Goal: Task Accomplishment & Management: Use online tool/utility

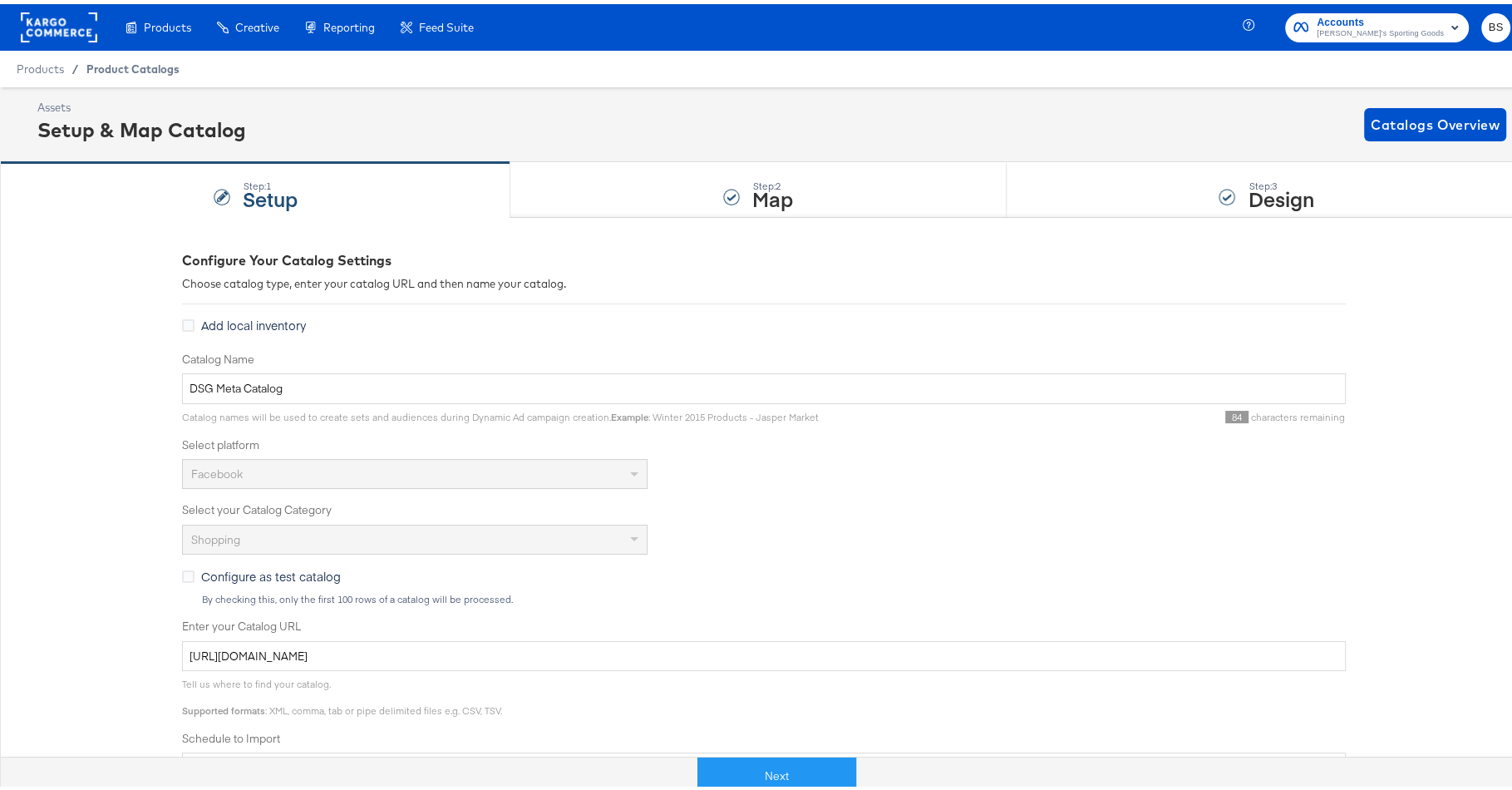
click at [0, 0] on div "Product Catalogs" at bounding box center [0, 0] width 0 height 0
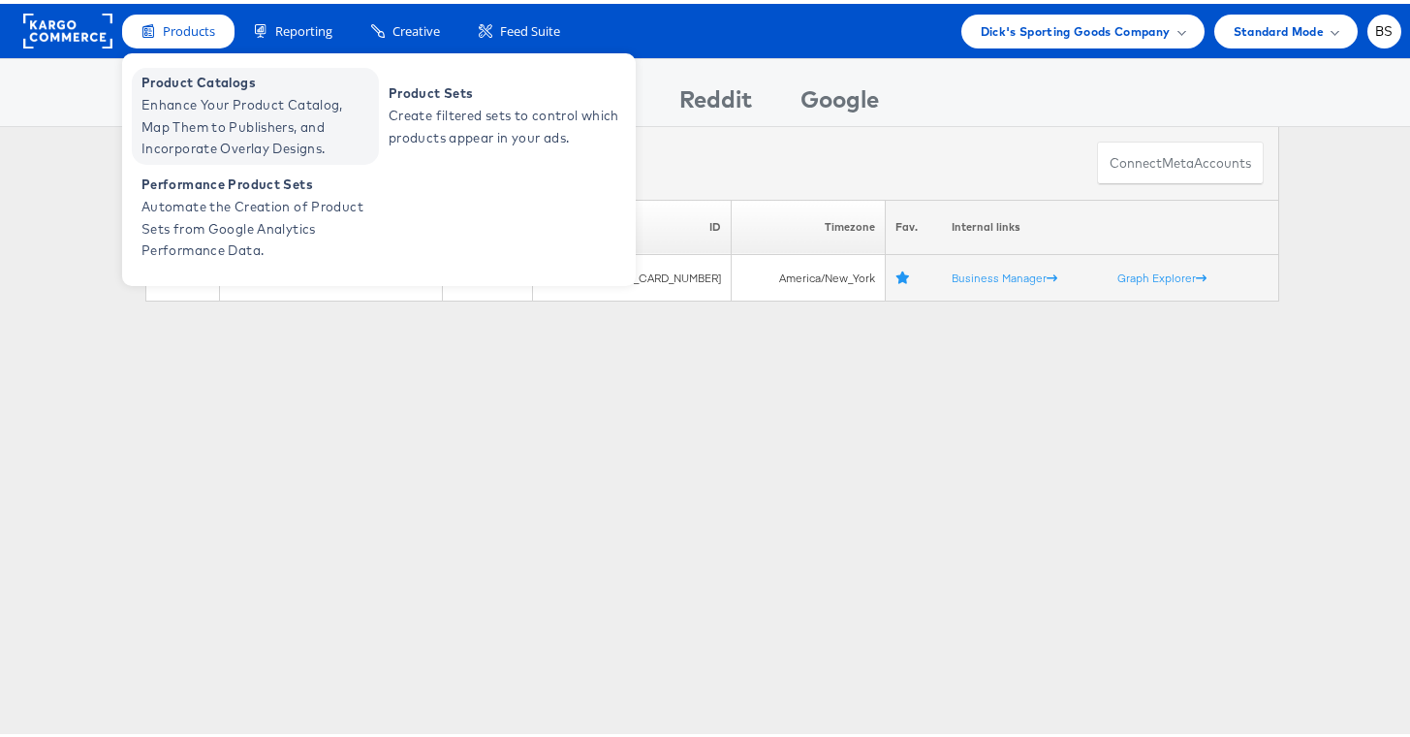
click at [174, 90] on span "Enhance Your Product Catalog, Map Them to Publishers, and Incorporate Overlay D…" at bounding box center [258, 123] width 233 height 66
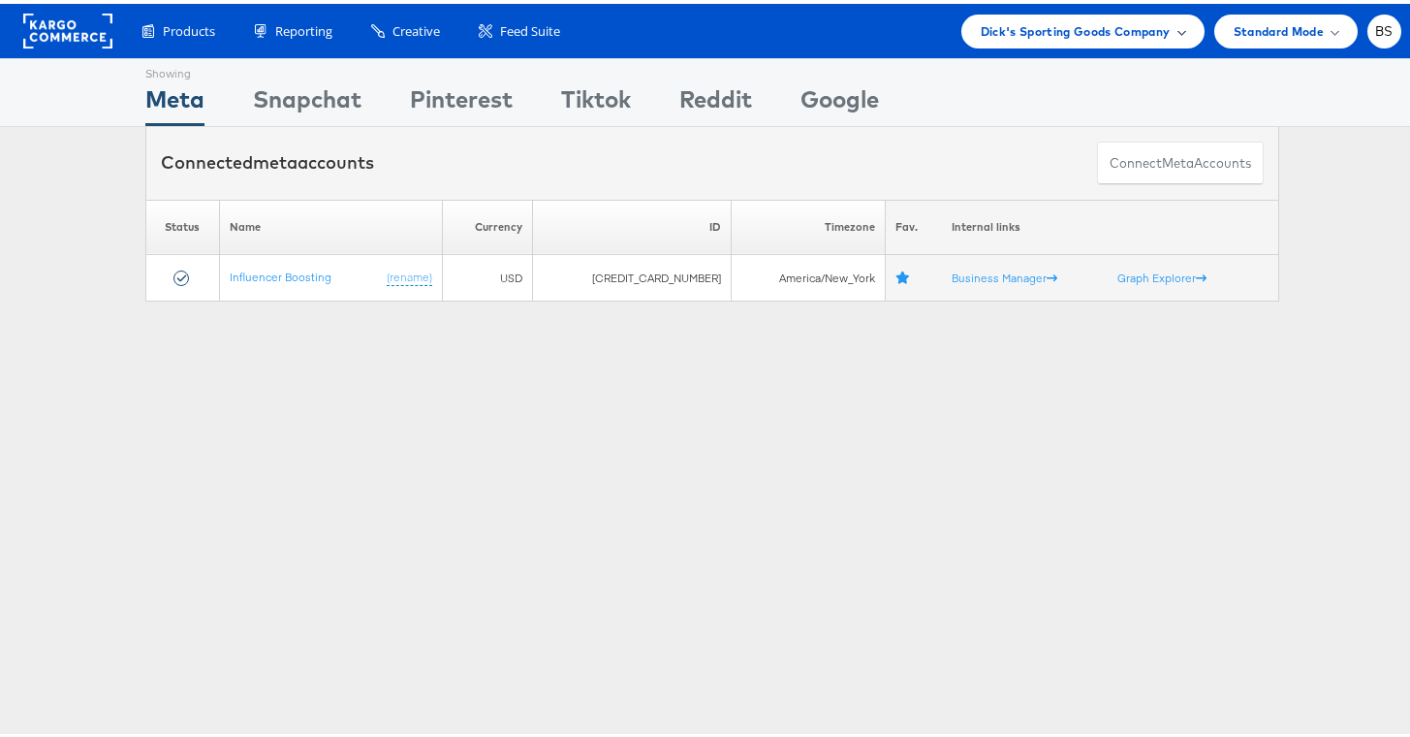
click at [1153, 31] on span "Dick's Sporting Goods Company" at bounding box center [1076, 27] width 190 height 20
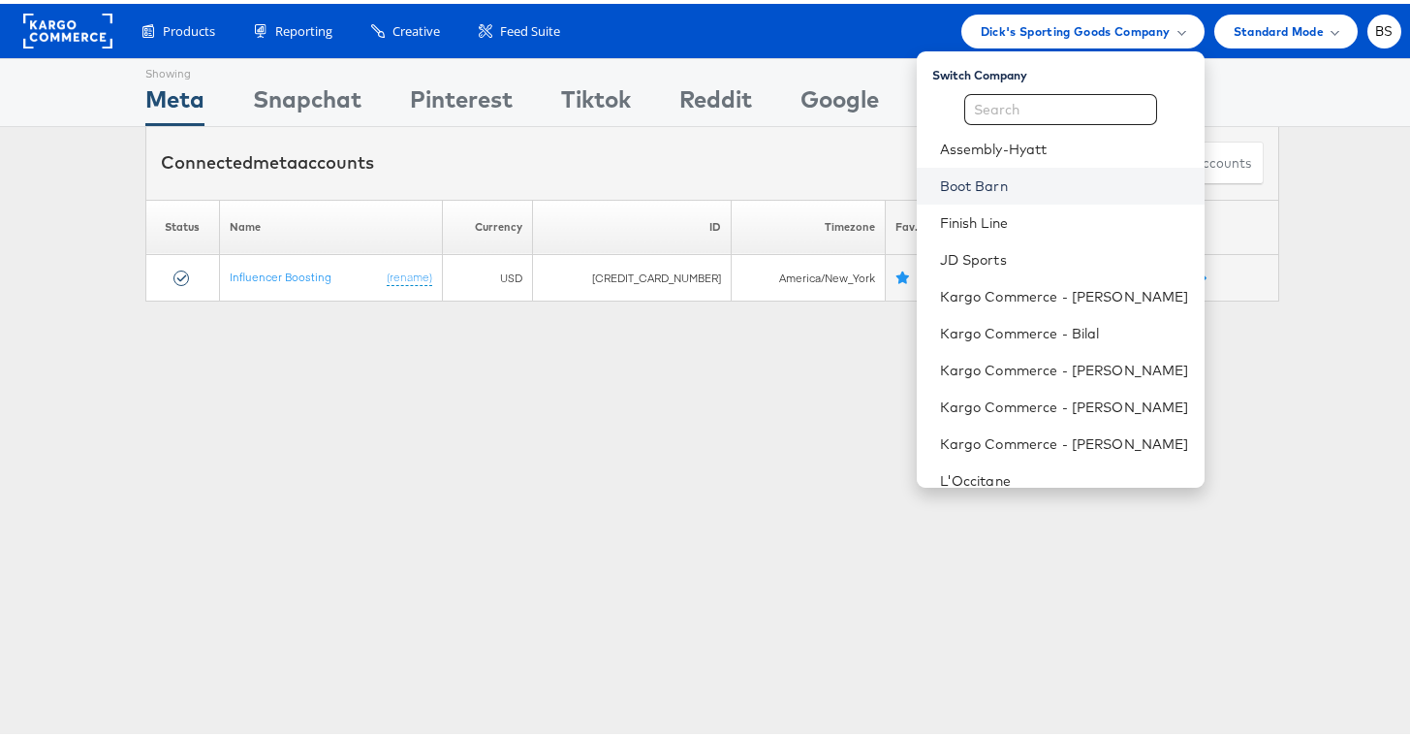
click at [998, 178] on link "Boot Barn" at bounding box center [1064, 182] width 249 height 19
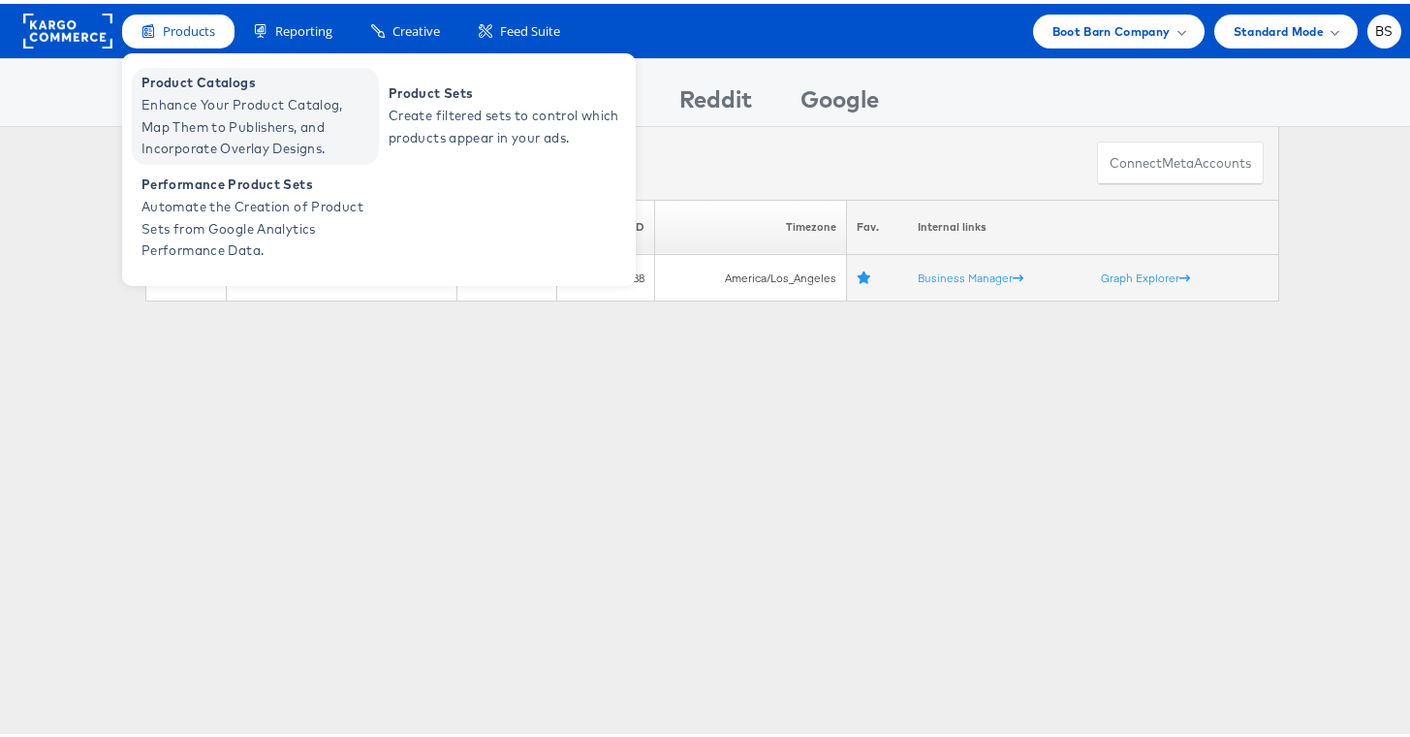
click at [192, 111] on span "Enhance Your Product Catalog, Map Them to Publishers, and Incorporate Overlay D…" at bounding box center [258, 123] width 233 height 66
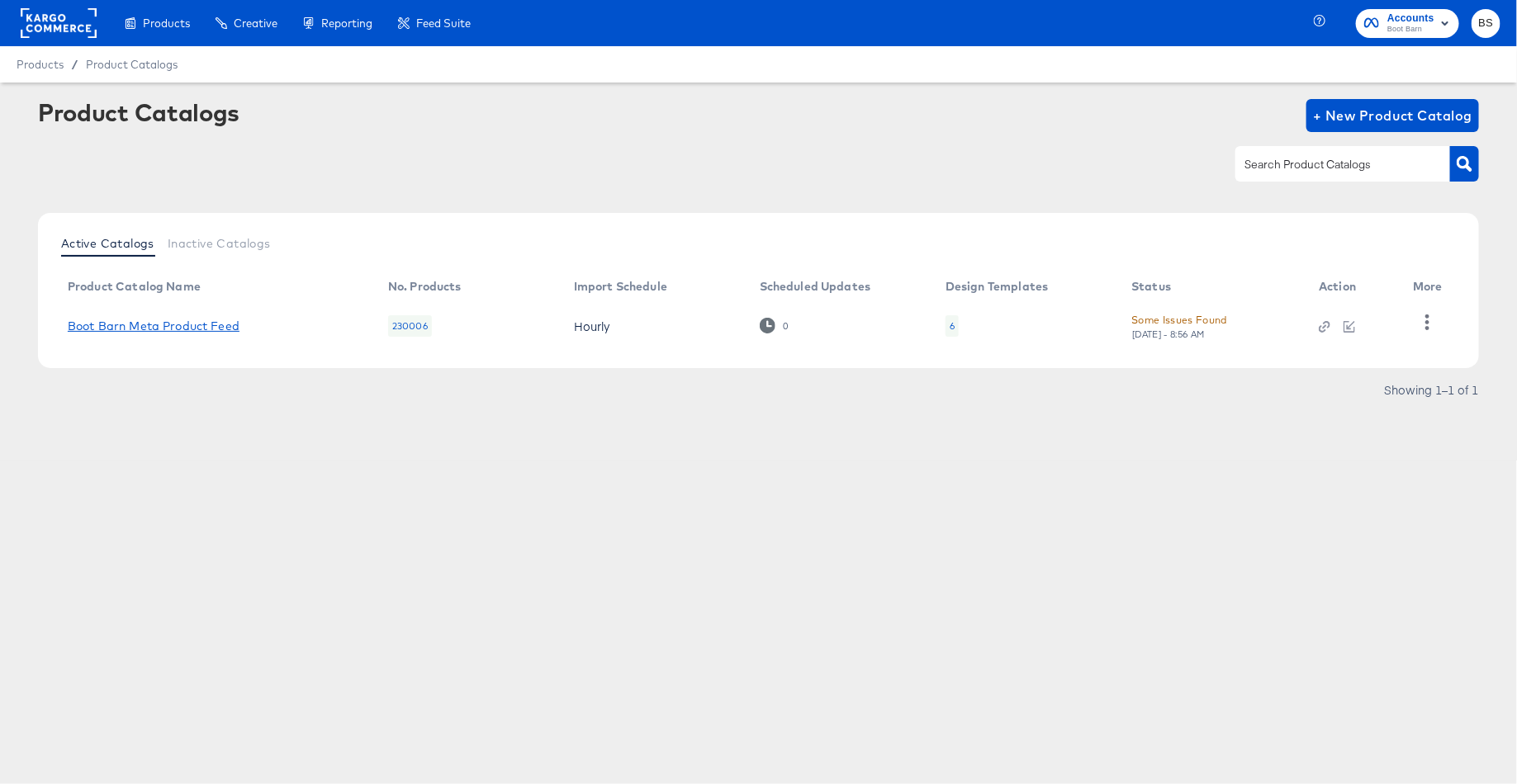
click at [191, 334] on td "Boot Barn Meta Product Feed" at bounding box center [215, 326] width 320 height 51
click at [191, 329] on link "Boot Barn Meta Product Feed" at bounding box center [153, 326] width 172 height 14
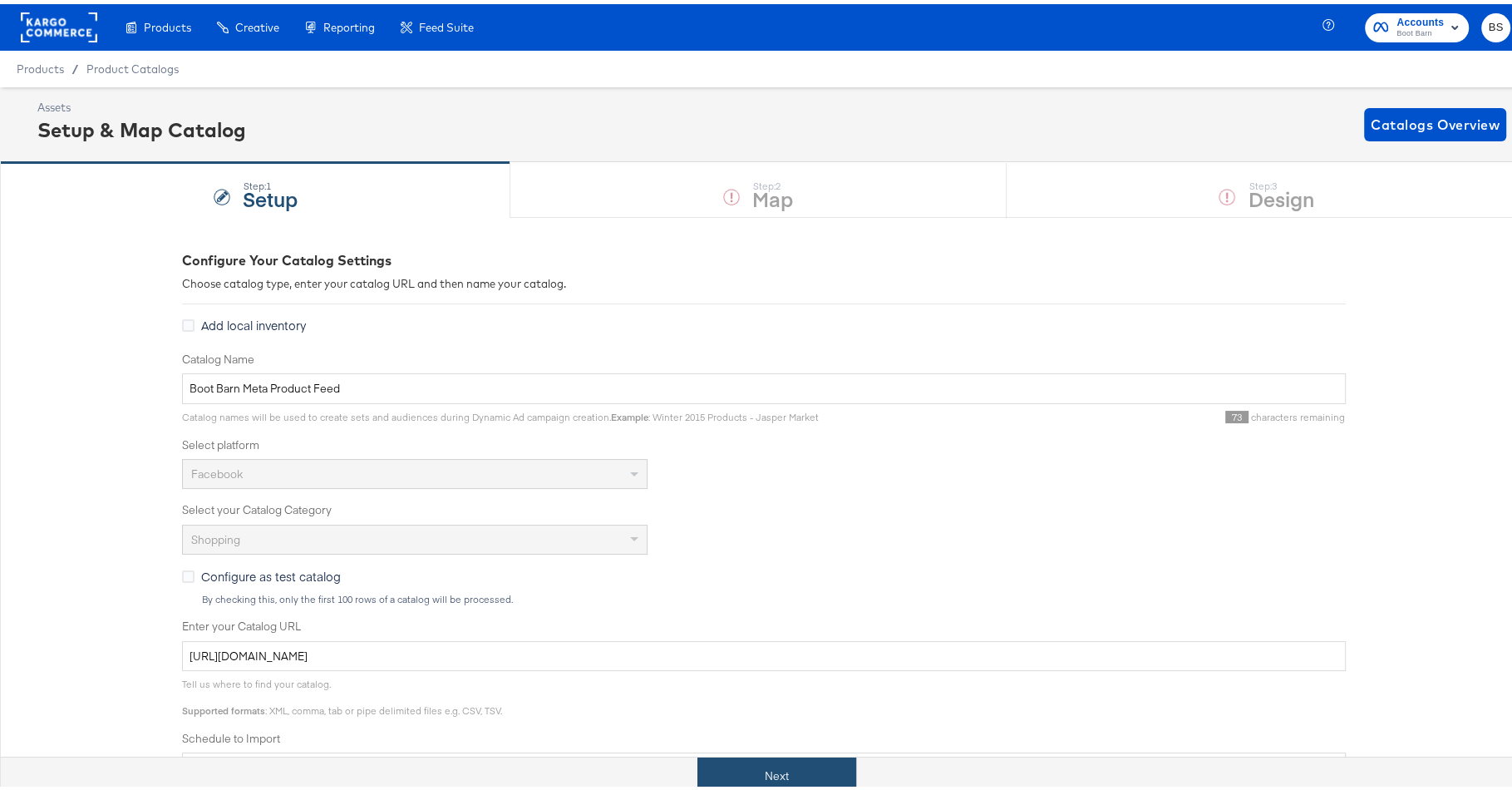
click at [784, 774] on button "Next" at bounding box center [776, 772] width 159 height 38
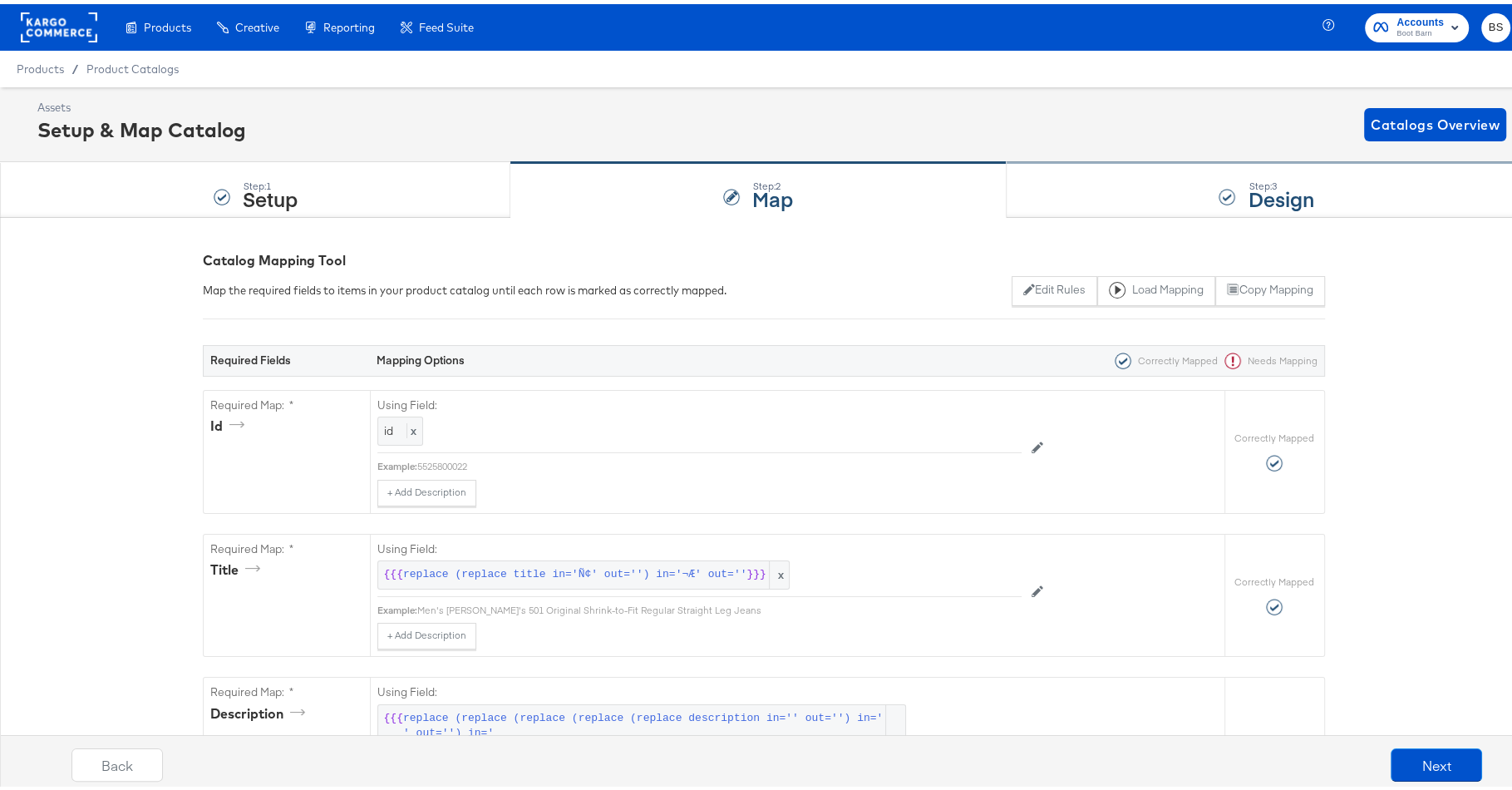
click at [1090, 211] on div "Step: 3 Design" at bounding box center [1267, 186] width 521 height 55
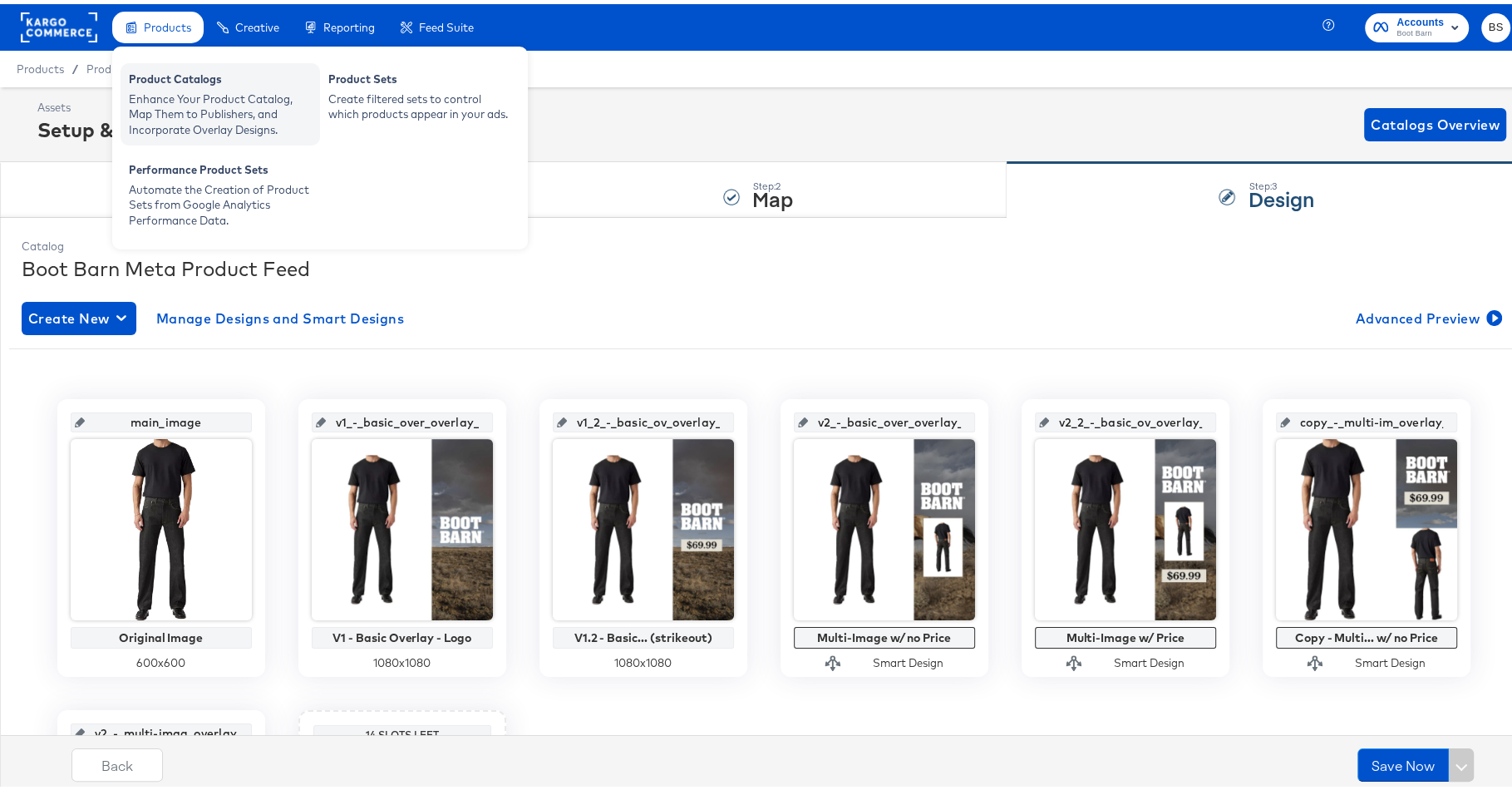
click at [154, 92] on div "Enhance Your Product Catalog, Map Them to Publishers, and Incorporate Overlay D…" at bounding box center [220, 111] width 183 height 46
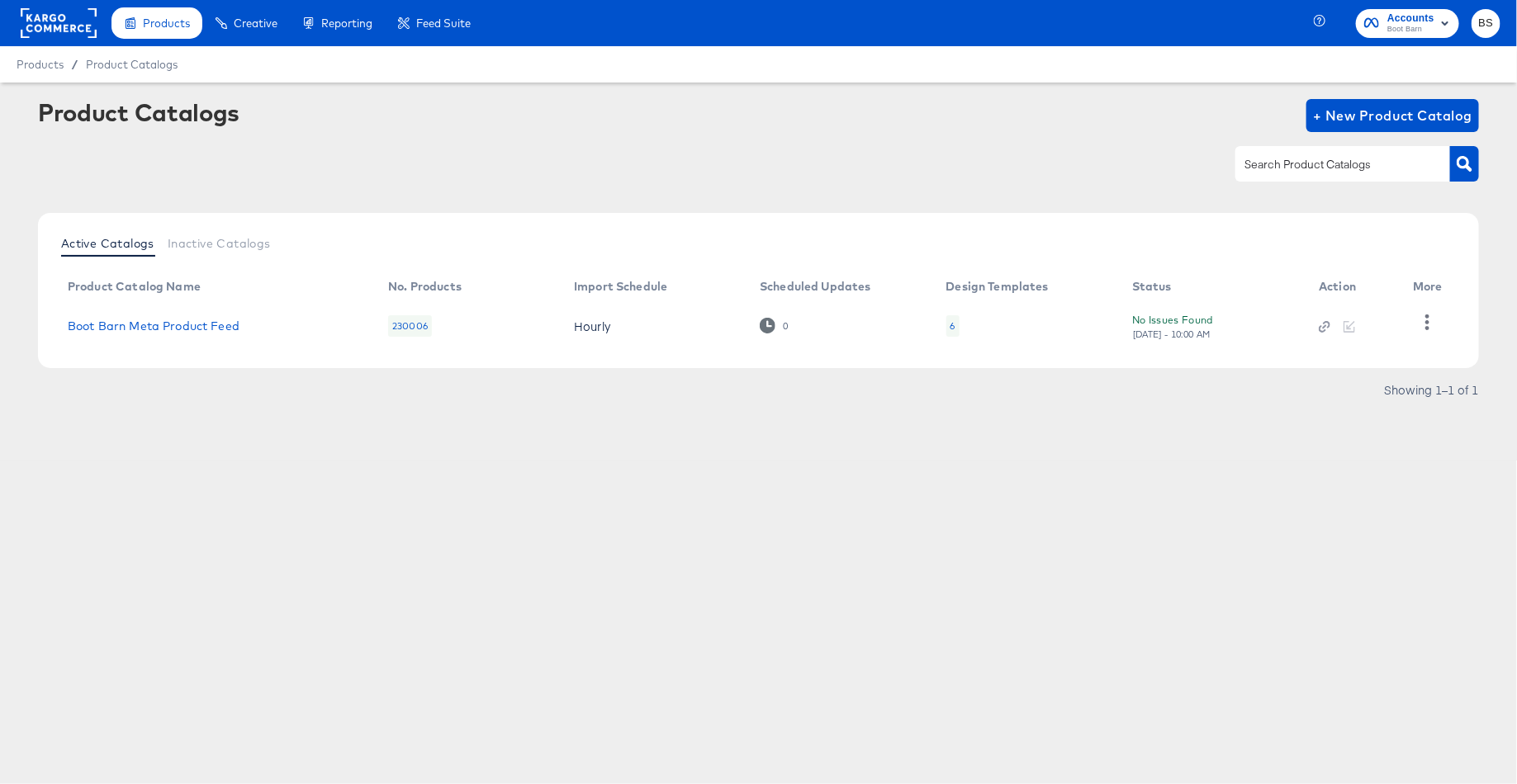
click at [44, 29] on rect at bounding box center [58, 23] width 76 height 30
